Goal: Information Seeking & Learning: Learn about a topic

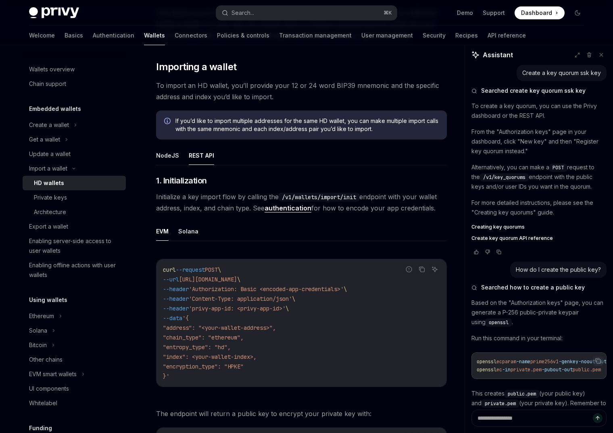
scroll to position [268, 0]
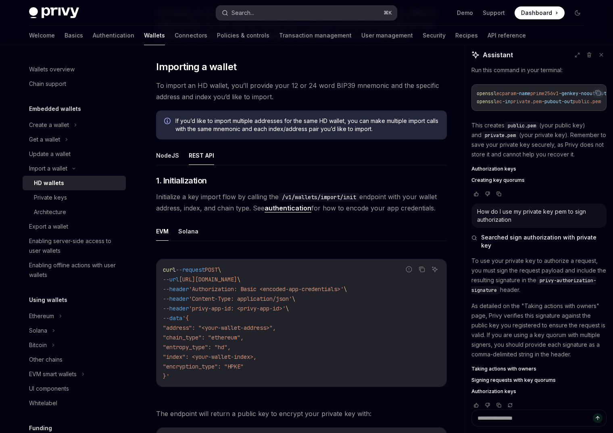
click at [262, 9] on button "Search... ⌘ K" at bounding box center [306, 13] width 181 height 15
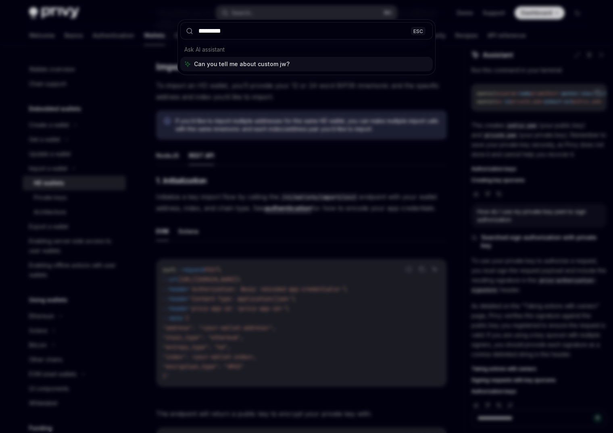
type input "**********"
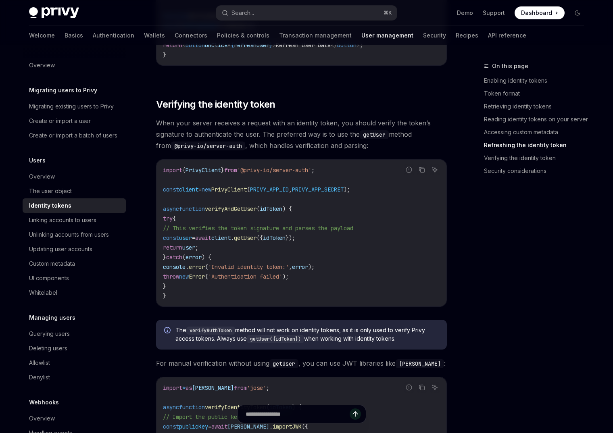
scroll to position [2111, 0]
click at [65, 37] on link "Basics" at bounding box center [74, 35] width 19 height 19
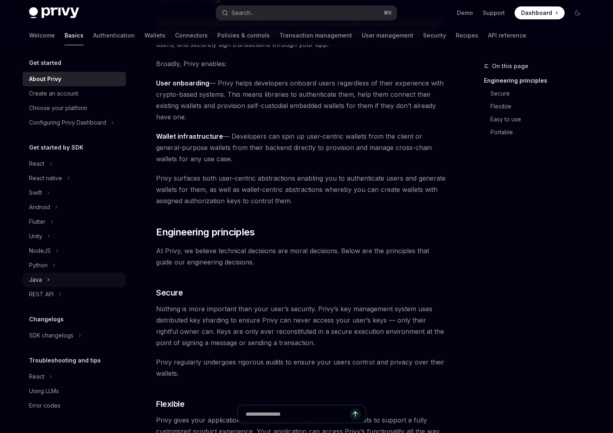
scroll to position [110, 0]
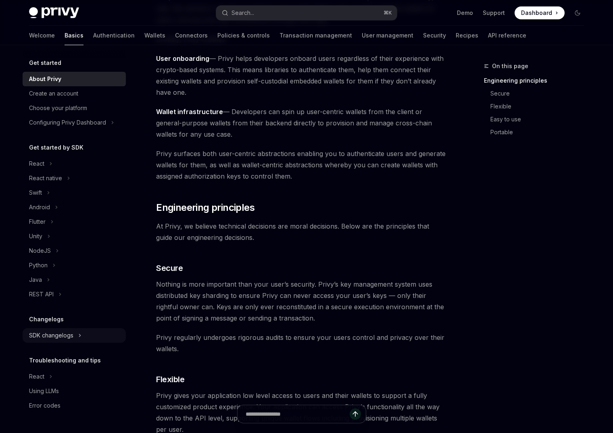
click at [58, 336] on div "SDK changelogs" at bounding box center [51, 336] width 44 height 10
type textarea "*"
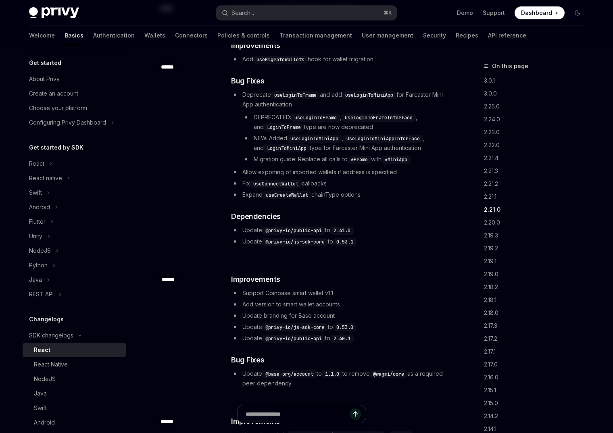
scroll to position [1713, 0]
click at [278, 288] on li "Support Coinbase smart wallet v1.1" at bounding box center [338, 293] width 215 height 10
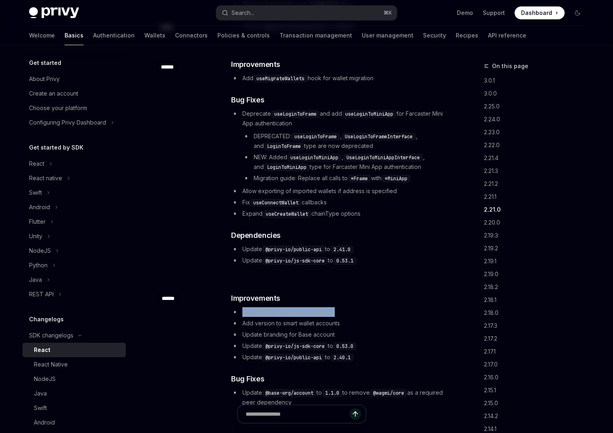
scroll to position [1691, 0]
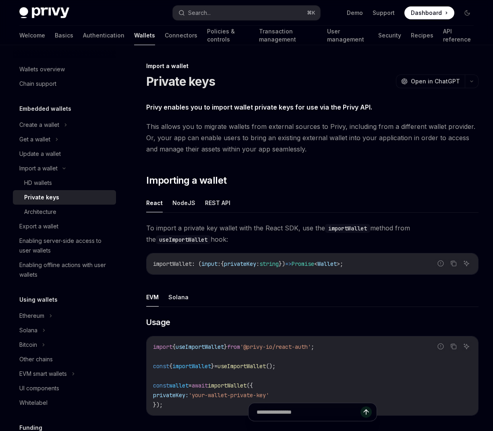
scroll to position [129, 0]
